Goal: Check status: Check status

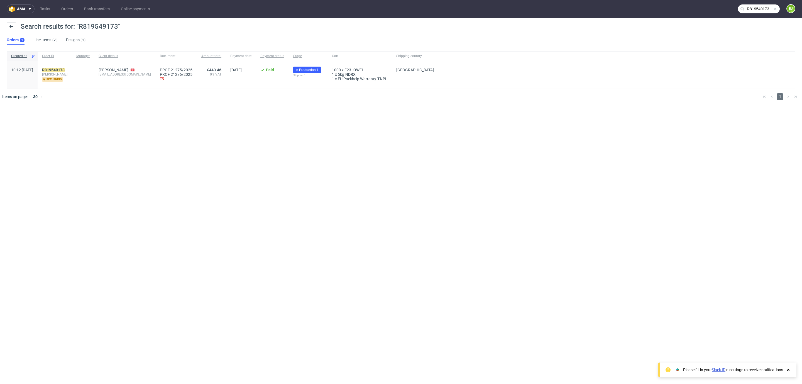
click at [750, 8] on input "R819549173" at bounding box center [759, 8] width 42 height 9
click at [750, 8] on input "R819549173" at bounding box center [724, 8] width 109 height 9
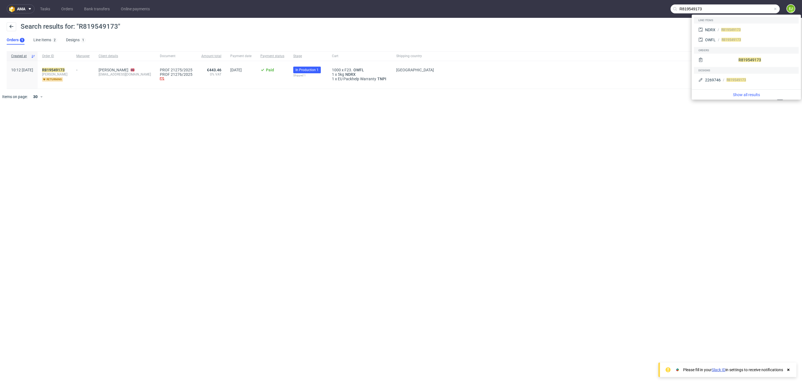
paste input "011915406"
type input "R011915406"
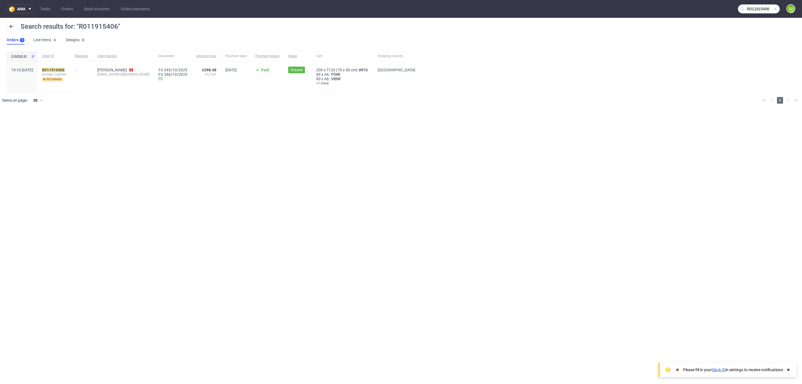
click at [66, 72] on span "imstepf_fuentes" at bounding box center [54, 74] width 24 height 4
click at [65, 68] on mark "R011915406" at bounding box center [53, 70] width 23 height 4
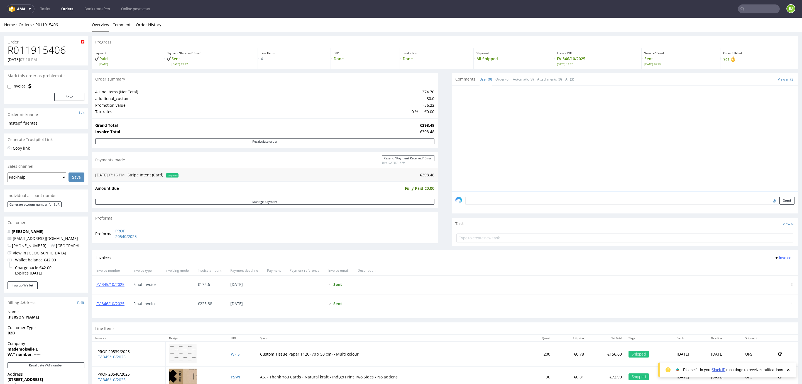
scroll to position [103, 0]
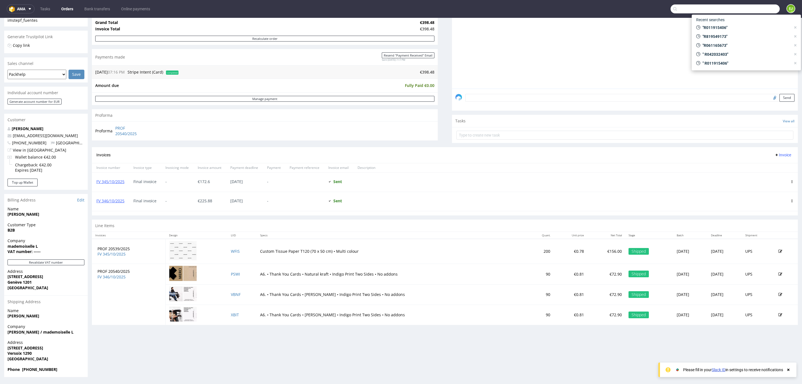
click at [739, 12] on input "text" at bounding box center [724, 8] width 109 height 9
paste input "R011915406"
type input "R011915406"
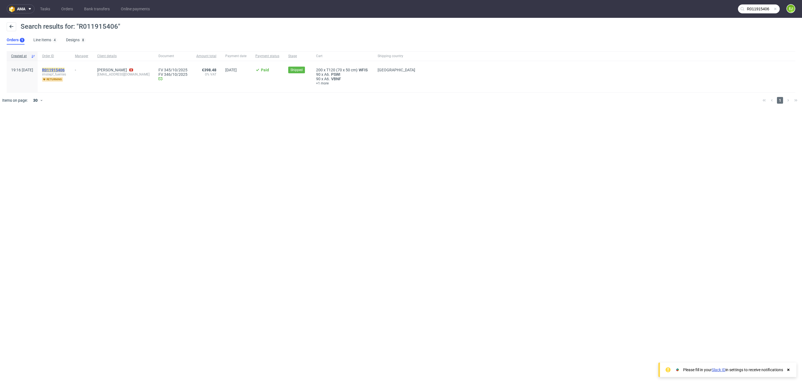
click at [65, 70] on mark "R011915406" at bounding box center [53, 70] width 23 height 4
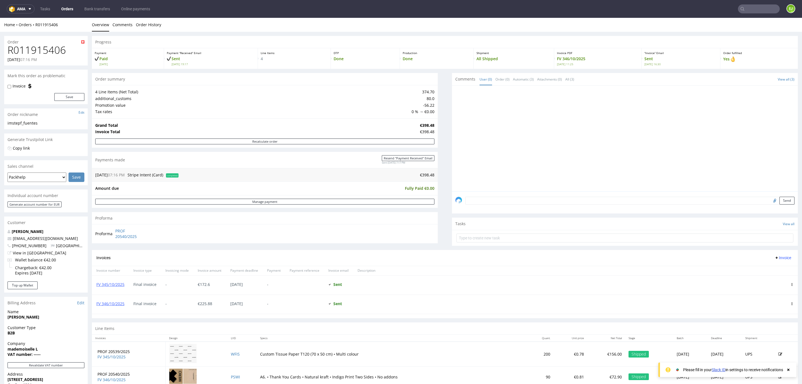
scroll to position [103, 0]
